Goal: Transaction & Acquisition: Subscribe to service/newsletter

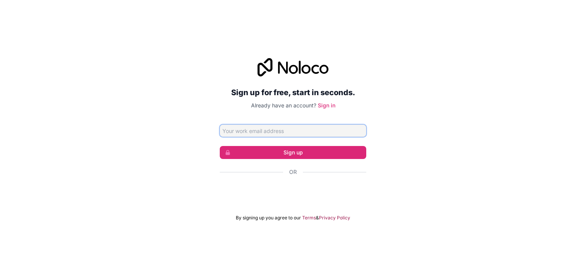
click at [308, 133] on input "Email address" at bounding box center [293, 130] width 147 height 12
type input "[EMAIL_ADDRESS][DOMAIN_NAME]"
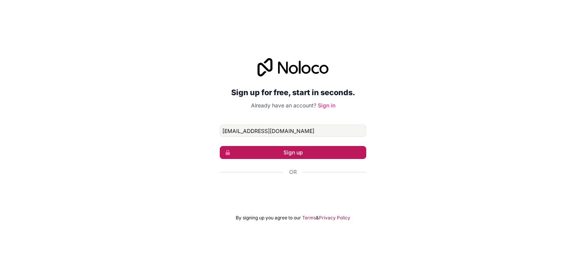
click at [305, 152] on button "Sign up" at bounding box center [293, 152] width 147 height 13
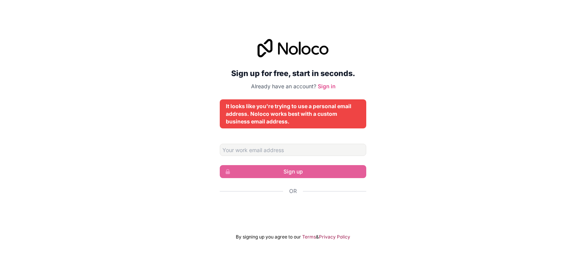
click at [291, 158] on form "Sign up Or By signing up you agree to our Terms & Privacy Policy" at bounding box center [293, 192] width 147 height 96
click at [295, 150] on input "Email address" at bounding box center [293, 150] width 147 height 12
type input "[EMAIL_ADDRESS][DOMAIN_NAME]"
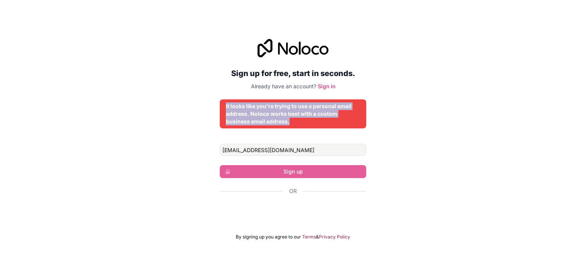
drag, startPoint x: 223, startPoint y: 106, endPoint x: 291, endPoint y: 119, distance: 68.8
click at [291, 119] on div "It looks like you're trying to use a personal email address. Noloco works best …" at bounding box center [293, 113] width 147 height 29
click at [313, 121] on div "It looks like you're trying to use a personal email address. Noloco works best …" at bounding box center [293, 113] width 134 height 23
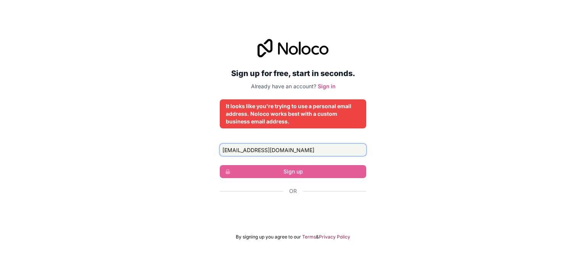
click at [292, 150] on input "[EMAIL_ADDRESS][DOMAIN_NAME]" at bounding box center [293, 150] width 147 height 12
drag, startPoint x: 292, startPoint y: 150, endPoint x: 215, endPoint y: 151, distance: 76.7
click at [215, 151] on div "Sign up for free, start in seconds. Already have an account? Sign in It looks l…" at bounding box center [293, 139] width 586 height 222
click at [324, 139] on div "Sign up for free, start in seconds. Already have an account? Sign in It looks l…" at bounding box center [293, 139] width 147 height 201
drag, startPoint x: 301, startPoint y: 152, endPoint x: 222, endPoint y: 152, distance: 79.4
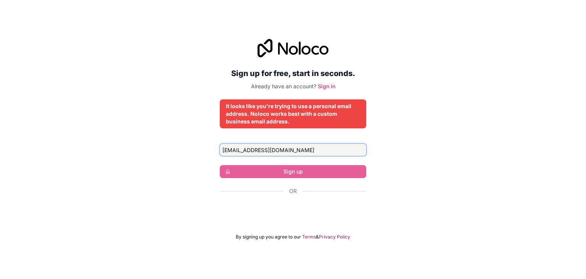
click at [222, 152] on input "[EMAIL_ADDRESS][DOMAIN_NAME]" at bounding box center [293, 150] width 147 height 12
click at [281, 121] on div "It looks like you're trying to use a personal email address. Noloco works best …" at bounding box center [293, 113] width 134 height 23
drag, startPoint x: 281, startPoint y: 150, endPoint x: 192, endPoint y: 154, distance: 88.7
click at [192, 154] on div "Sign up for free, start in seconds. Already have an account? Sign in It looks l…" at bounding box center [293, 139] width 586 height 222
click at [314, 92] on div "Sign up for free, start in seconds. Already have an account? Sign in It looks l…" at bounding box center [293, 139] width 147 height 201
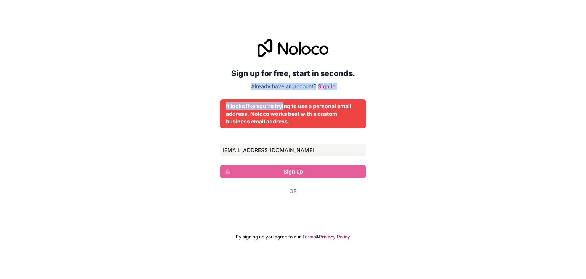
drag, startPoint x: 249, startPoint y: 89, endPoint x: 313, endPoint y: 92, distance: 64.2
click at [307, 92] on div "Sign up for free, start in seconds. Already have an account? Sign in It looks l…" at bounding box center [293, 139] width 147 height 201
click at [345, 126] on div "It looks like you're trying to use a personal email address. Noloco works best …" at bounding box center [293, 113] width 147 height 29
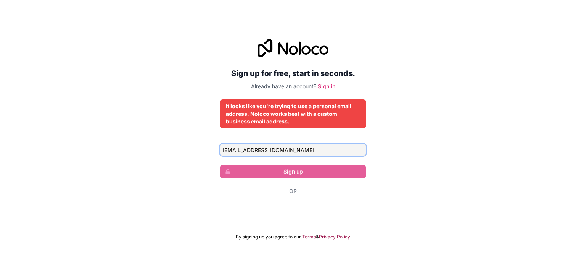
drag, startPoint x: 279, startPoint y: 149, endPoint x: 192, endPoint y: 155, distance: 88.0
click at [192, 155] on div "Sign up for free, start in seconds. Already have an account? Sign in It looks l…" at bounding box center [293, 139] width 586 height 222
click at [233, 154] on input "[EMAIL_ADDRESS][DOMAIN_NAME]" at bounding box center [293, 150] width 147 height 12
drag, startPoint x: 269, startPoint y: 154, endPoint x: 277, endPoint y: 150, distance: 9.2
click at [274, 151] on input "[EMAIL_ADDRESS][DOMAIN_NAME]" at bounding box center [293, 150] width 147 height 12
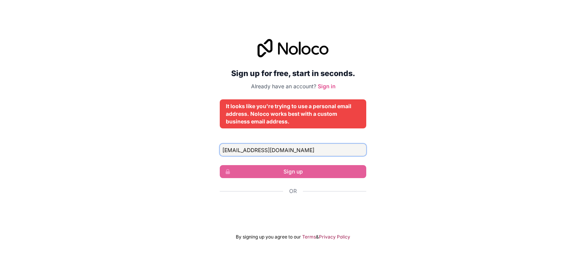
click at [277, 150] on input "[EMAIL_ADDRESS][DOMAIN_NAME]" at bounding box center [293, 150] width 147 height 12
drag, startPoint x: 289, startPoint y: 148, endPoint x: 217, endPoint y: 149, distance: 71.4
click at [217, 149] on div "Sign up for free, start in seconds. Already have an account? Sign in It looks l…" at bounding box center [293, 139] width 586 height 222
click at [261, 153] on input "Email address" at bounding box center [293, 150] width 147 height 12
click at [360, 136] on div "Sign up for free, start in seconds. Already have an account? Sign in It looks l…" at bounding box center [293, 139] width 147 height 201
